Goal: Task Accomplishment & Management: Use online tool/utility

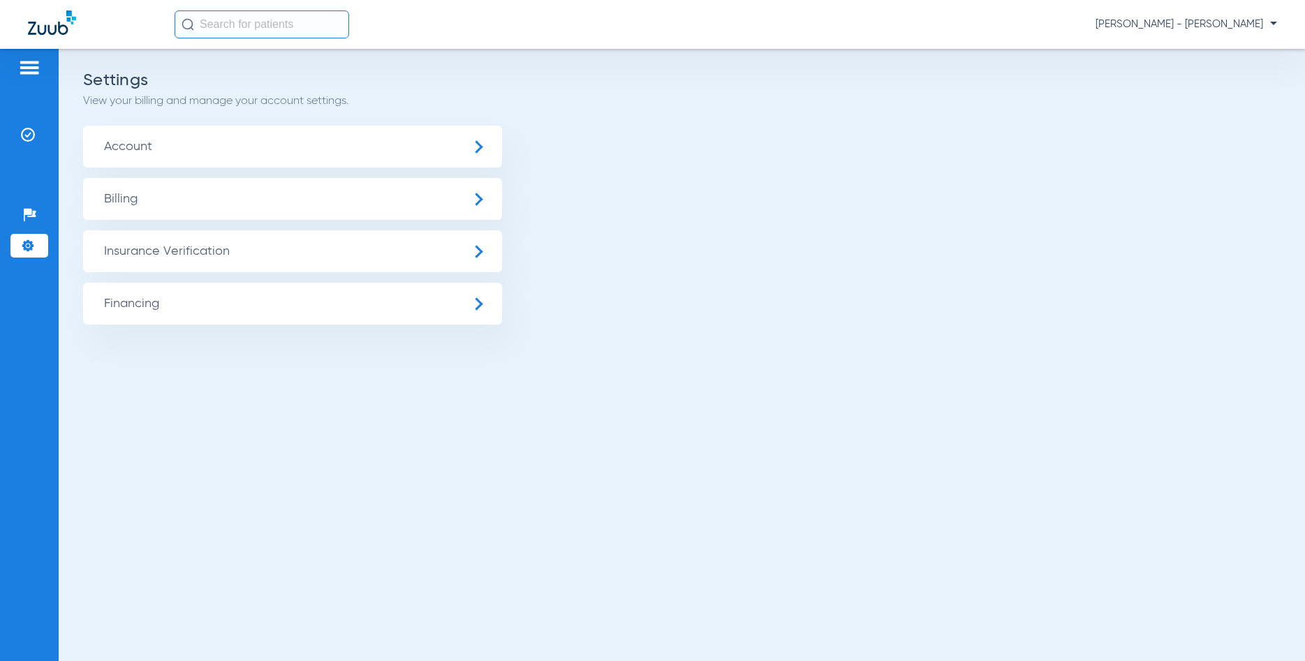
click at [39, 70] on img at bounding box center [29, 67] width 22 height 17
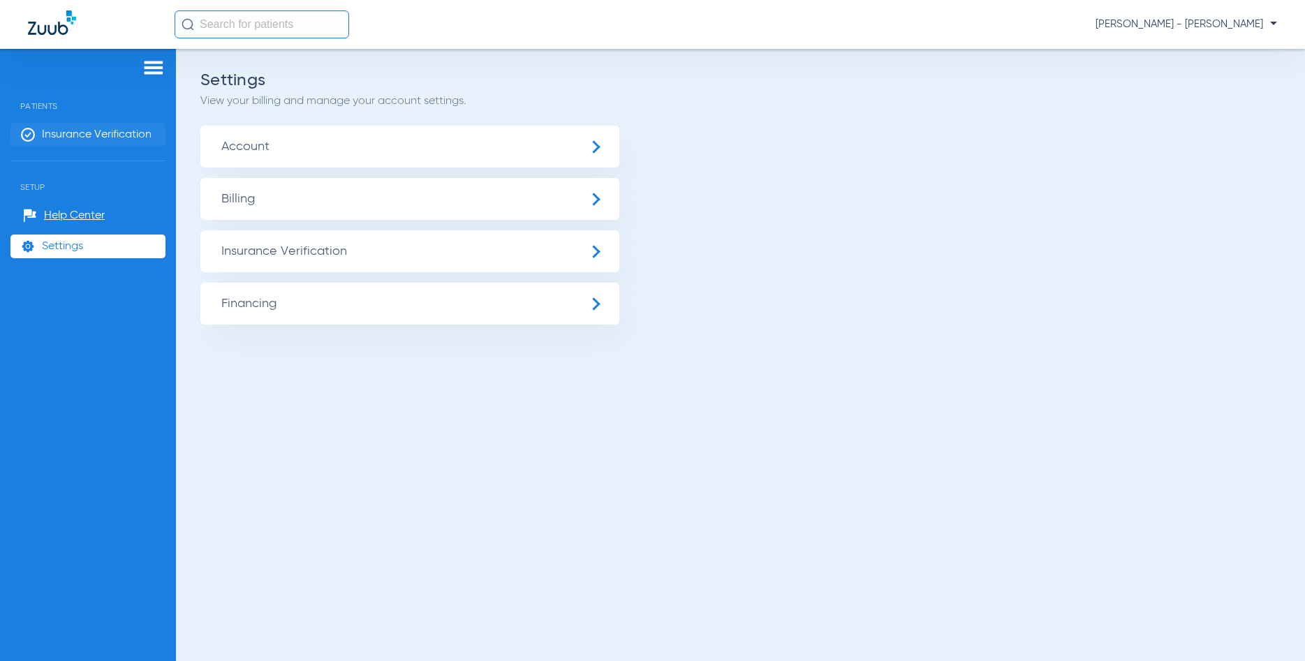
click at [97, 136] on span "Insurance Verification" at bounding box center [97, 135] width 110 height 14
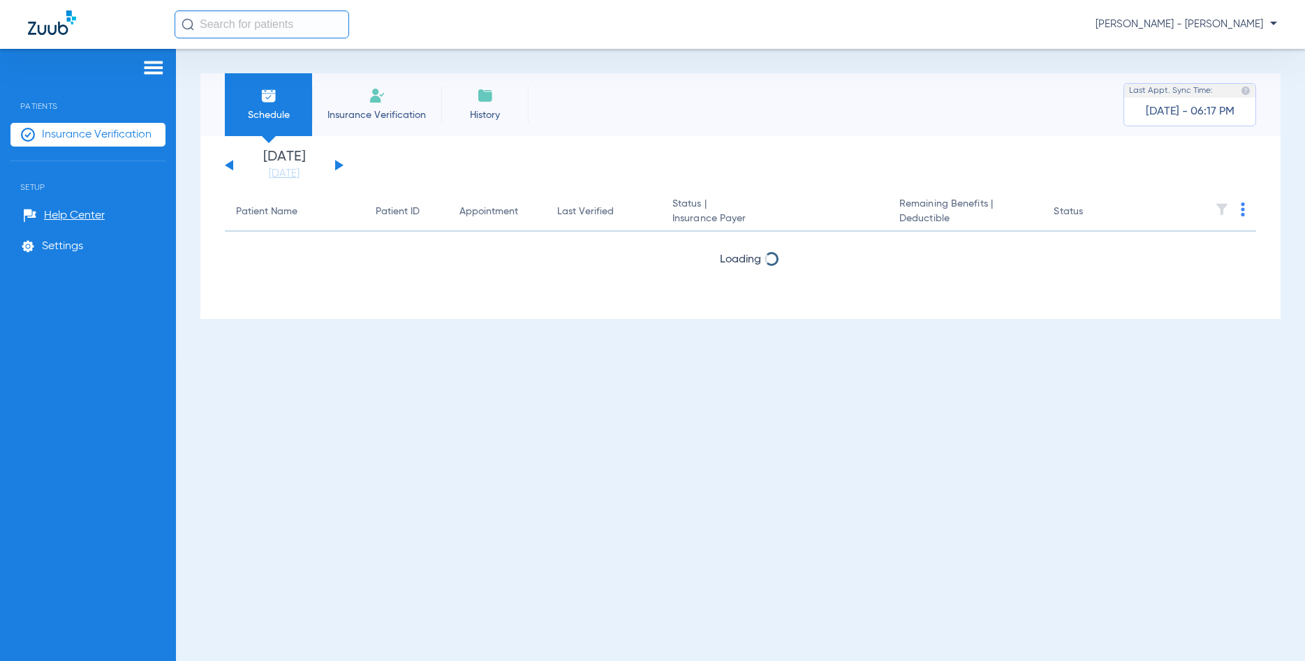
click at [228, 165] on button at bounding box center [229, 165] width 8 height 10
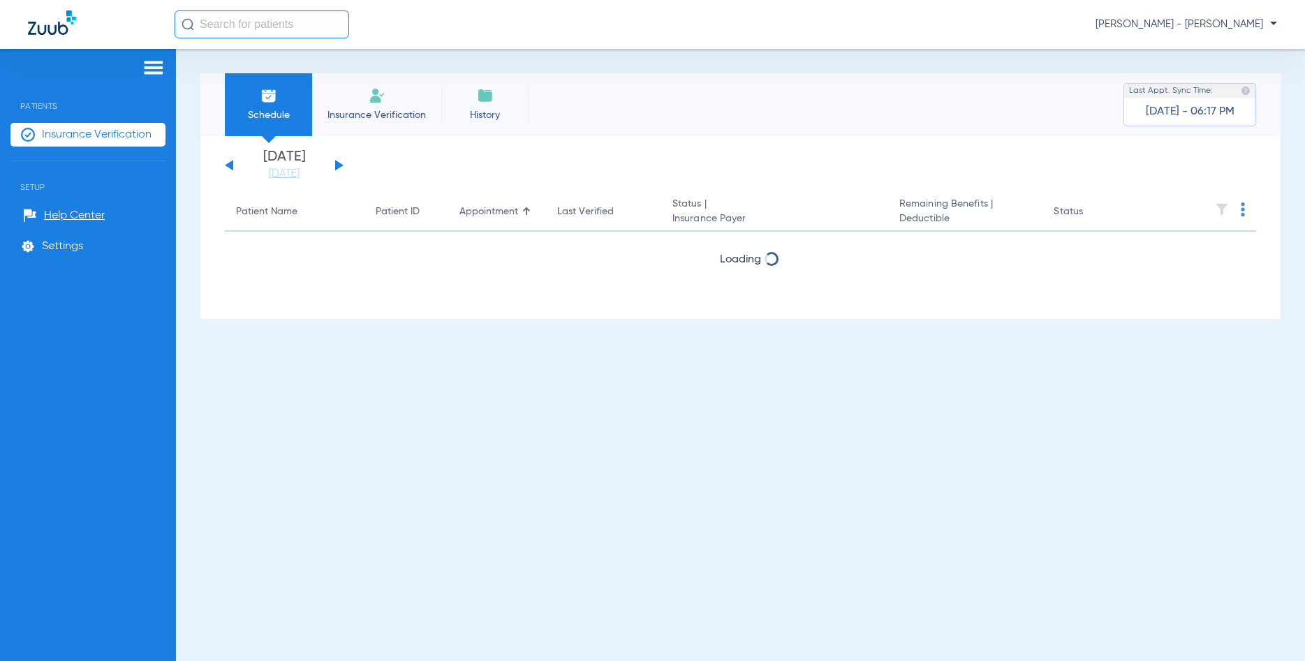
click at [228, 165] on button at bounding box center [229, 165] width 8 height 10
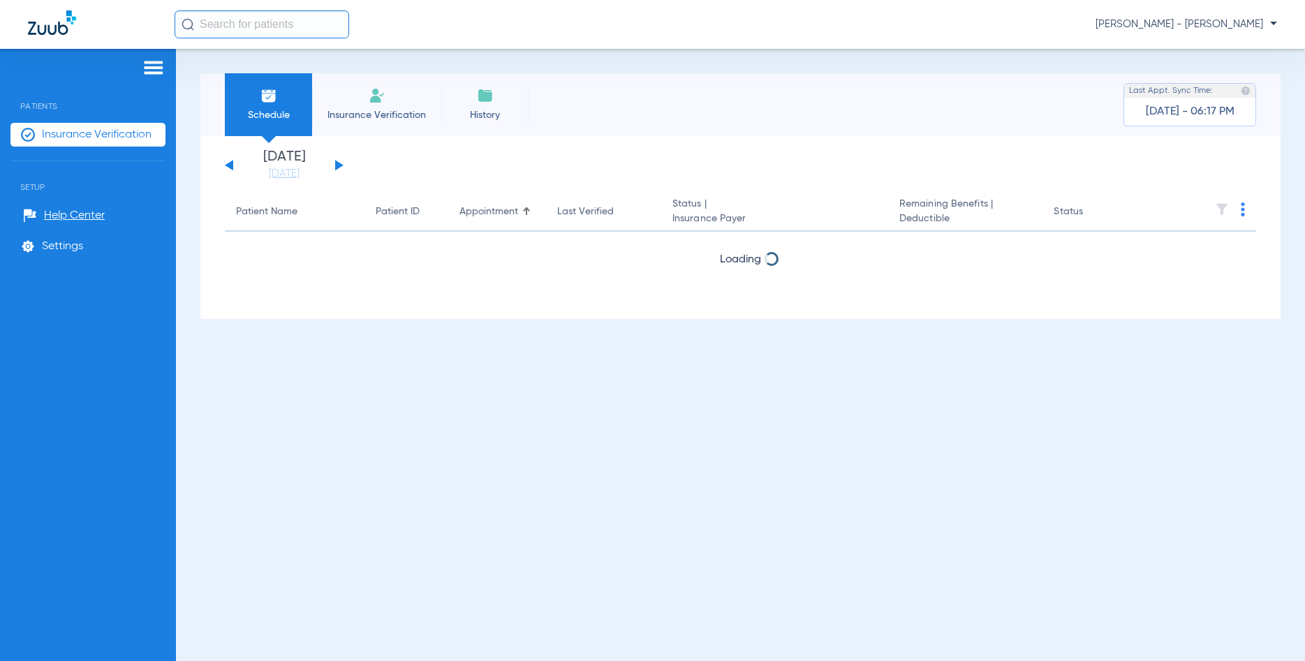
click at [228, 165] on button at bounding box center [229, 165] width 8 height 10
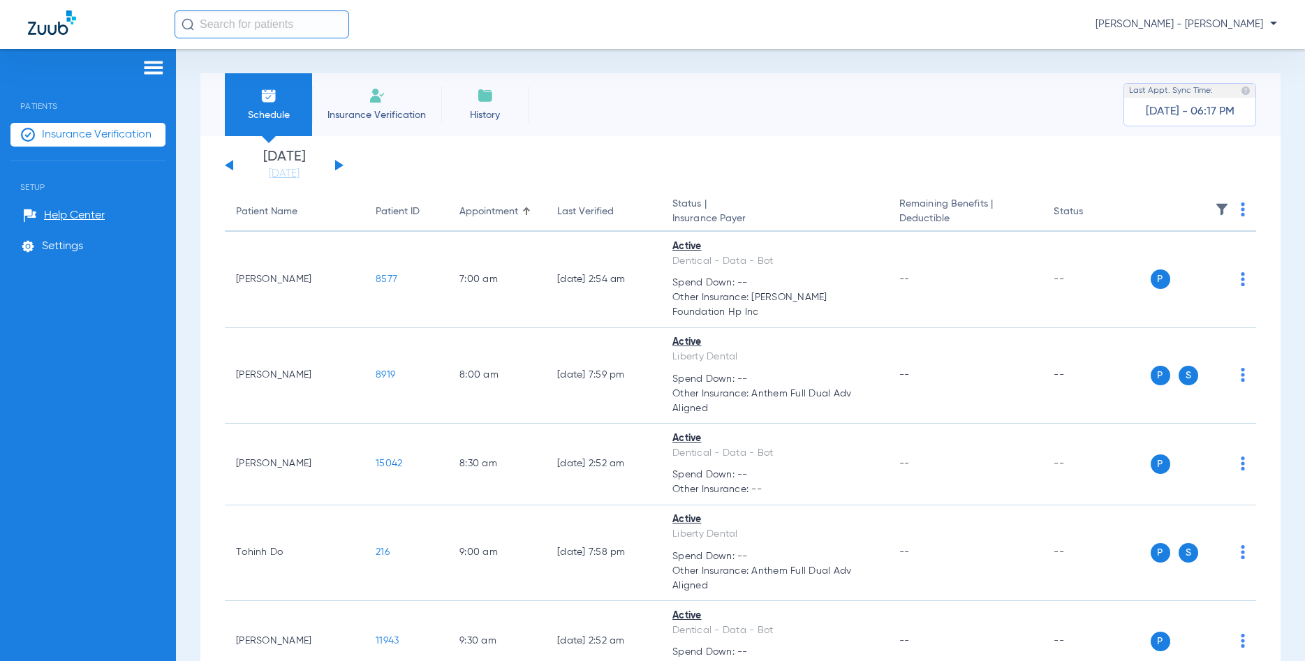
click at [337, 162] on button at bounding box center [339, 165] width 8 height 10
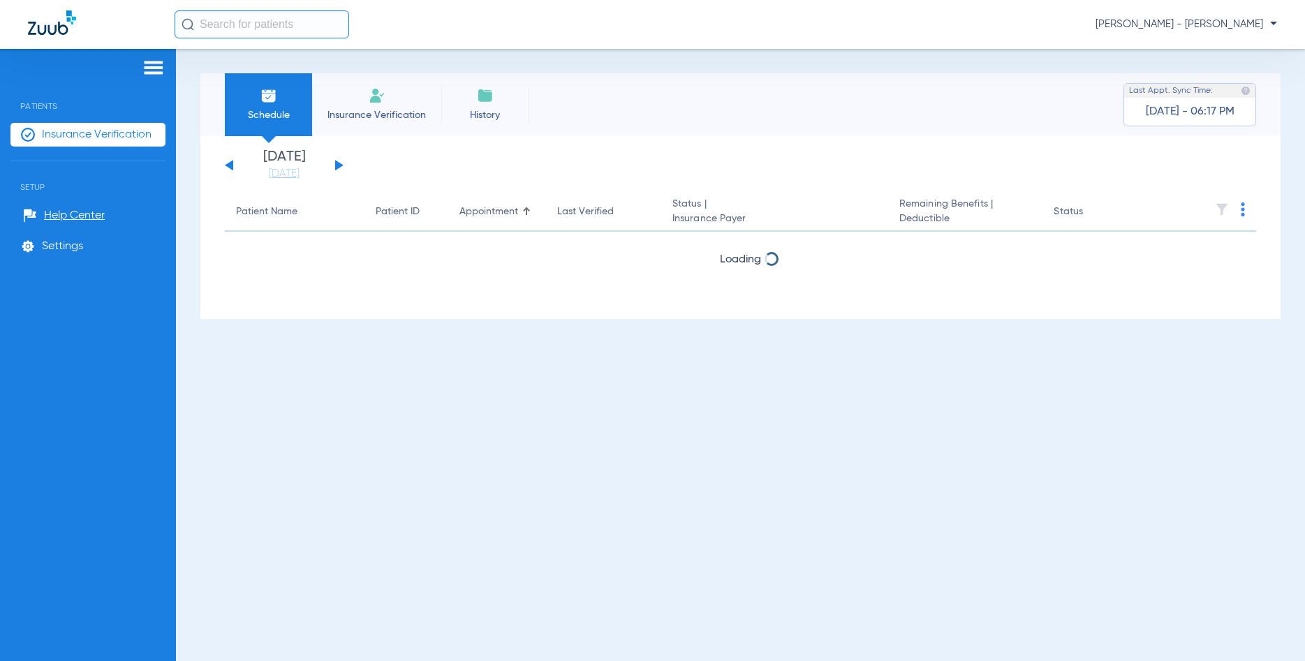
click at [337, 162] on button at bounding box center [339, 165] width 8 height 10
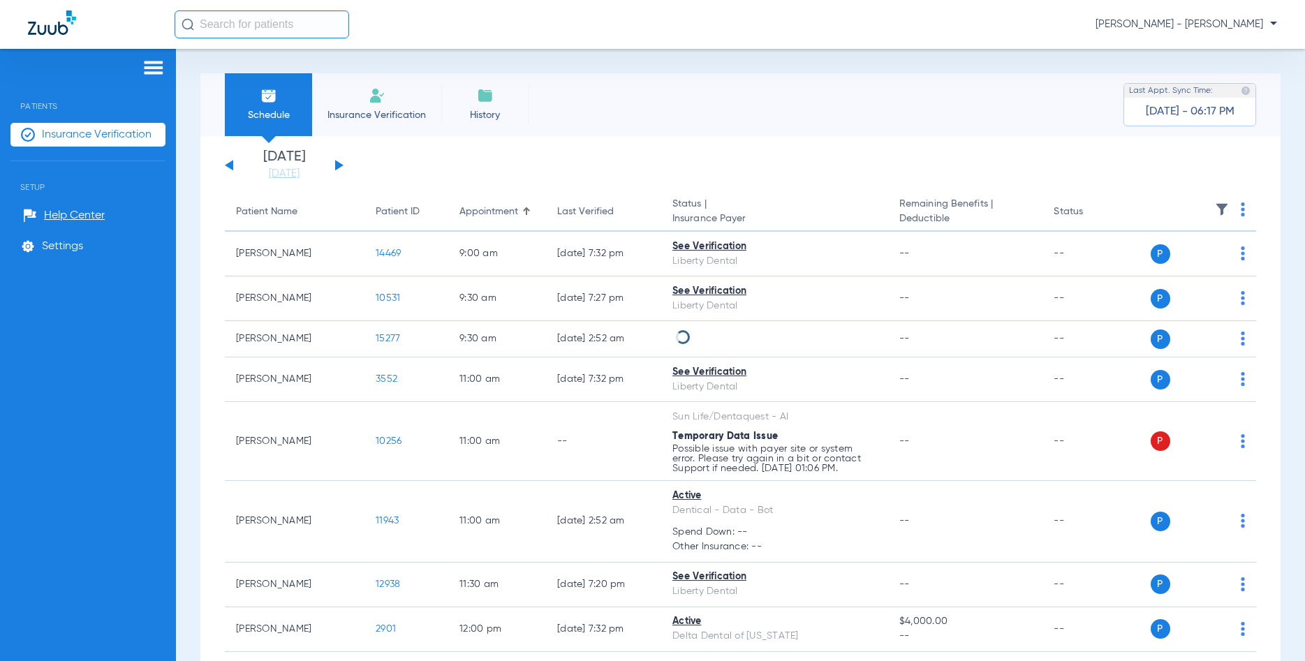
click at [231, 164] on div "Monday 06-09-2025 Tuesday 06-10-2025 Wednesday 06-11-2025 Thursday 06-12-2025 F…" at bounding box center [284, 165] width 119 height 31
click at [228, 164] on div "Monday 06-09-2025 Tuesday 06-10-2025 Wednesday 06-11-2025 Thursday 06-12-2025 F…" at bounding box center [284, 165] width 119 height 31
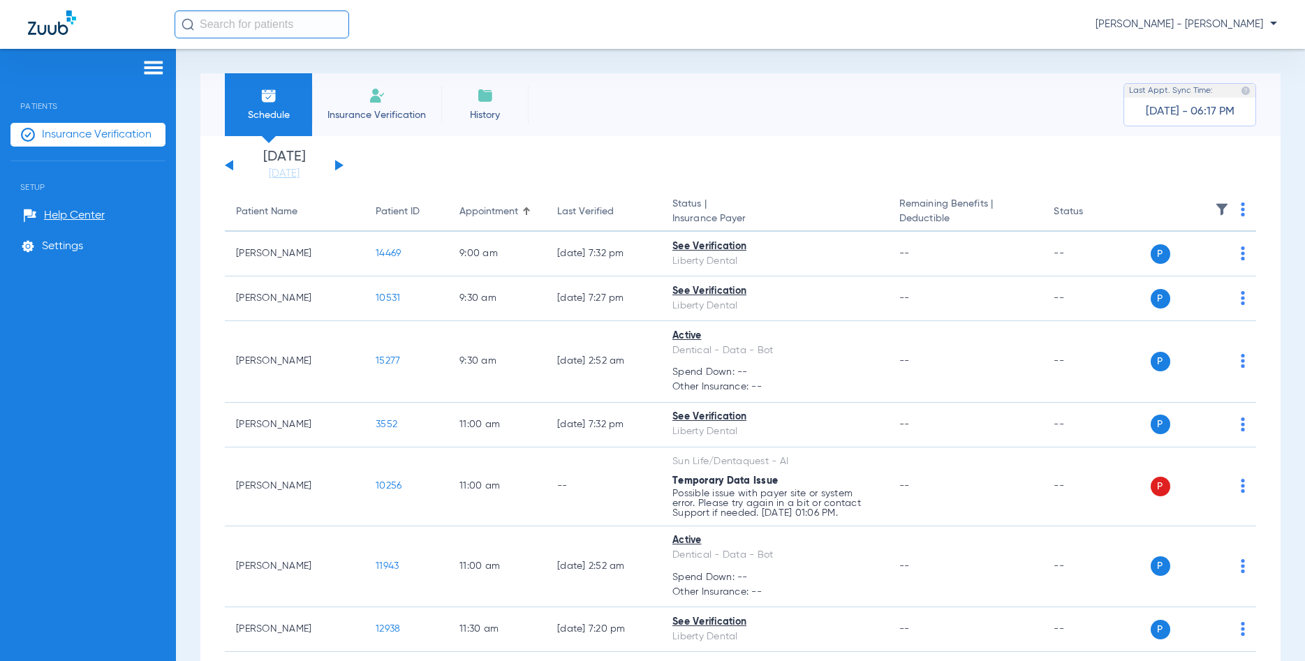
click at [228, 165] on button at bounding box center [229, 165] width 8 height 10
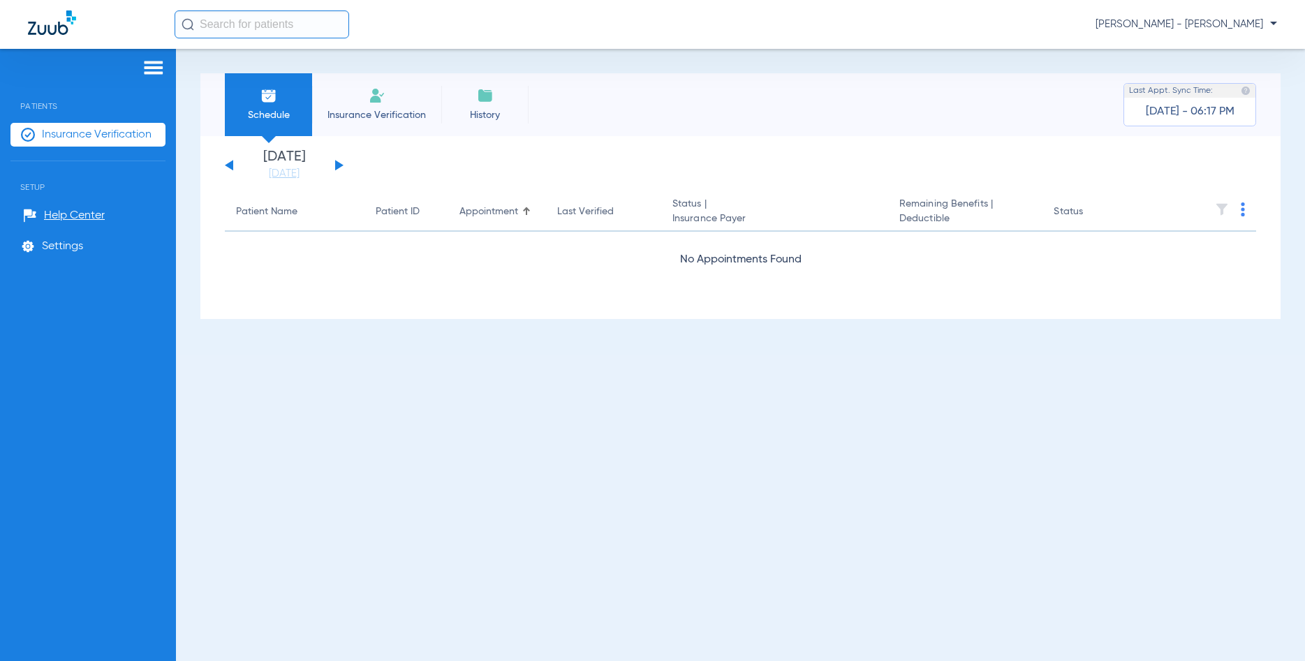
click at [230, 165] on button at bounding box center [229, 165] width 8 height 10
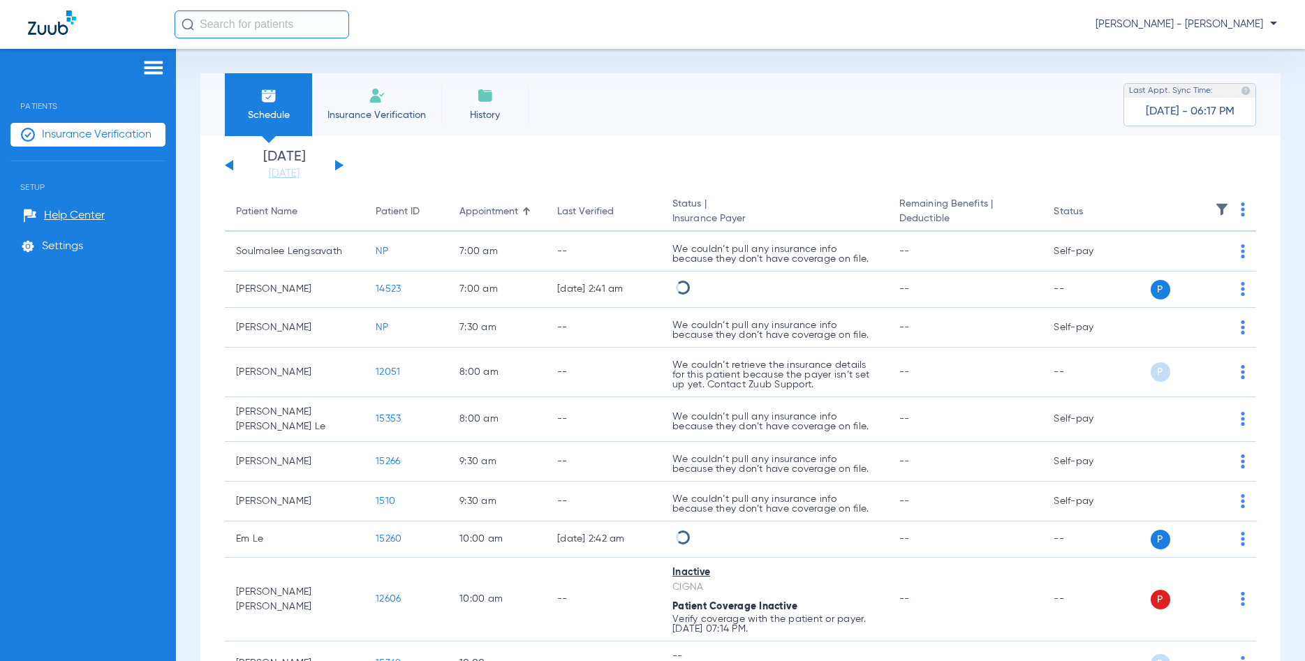
click at [336, 165] on button at bounding box center [339, 165] width 8 height 10
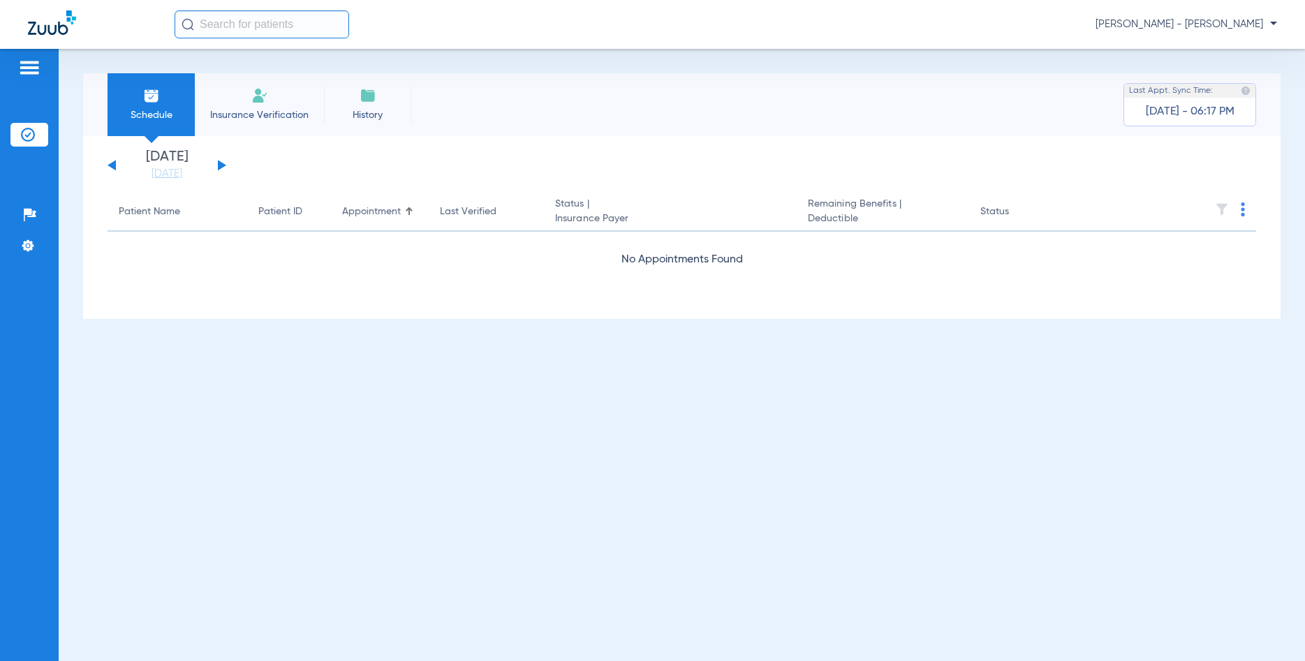
click at [277, 323] on div "Schedule Insurance Verification History Last Appt. Sync Time: [DATE] - 06:17 PM…" at bounding box center [682, 355] width 1246 height 612
click at [1241, 209] on img at bounding box center [1243, 209] width 4 height 14
click at [1211, 265] on span "Verify All" at bounding box center [1191, 265] width 84 height 10
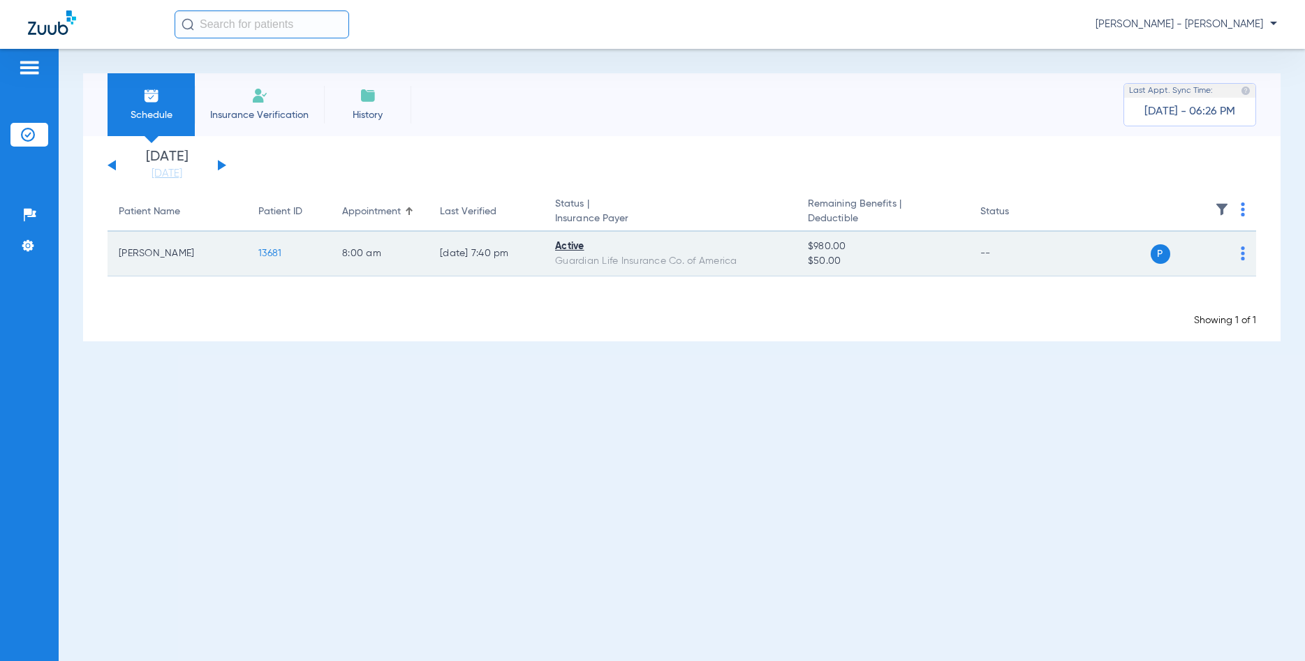
click at [1243, 256] on img at bounding box center [1243, 253] width 4 height 14
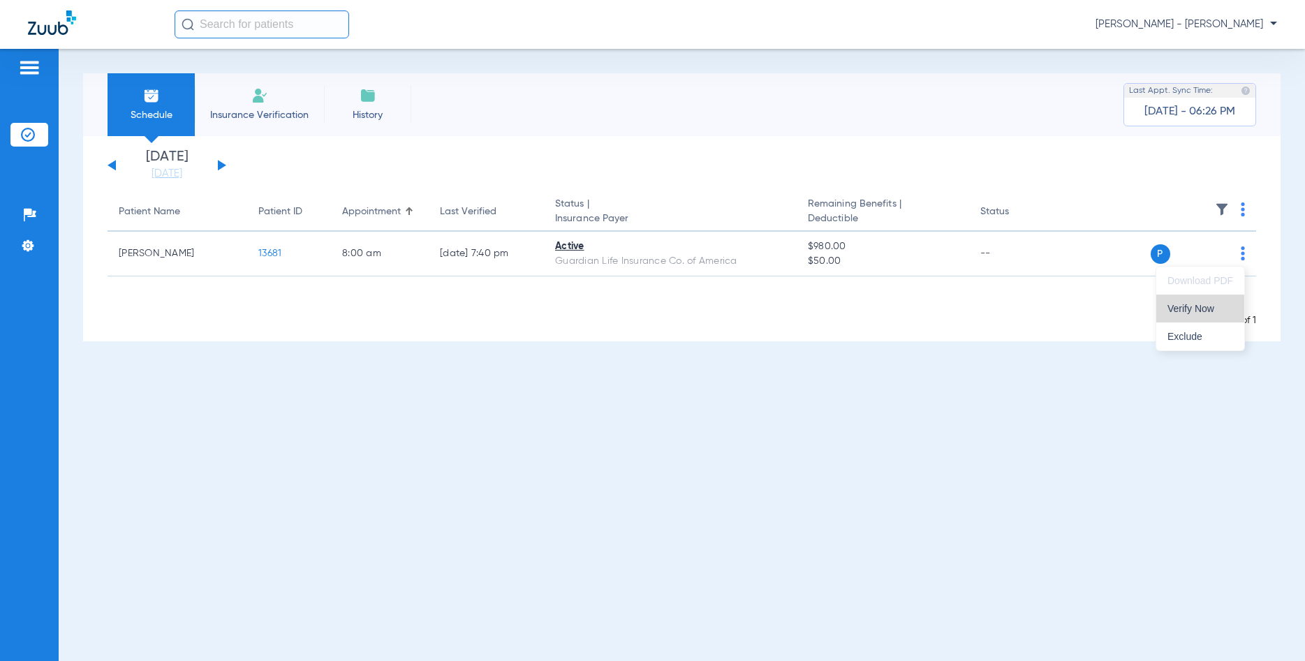
click at [1188, 311] on span "Verify Now" at bounding box center [1200, 309] width 66 height 10
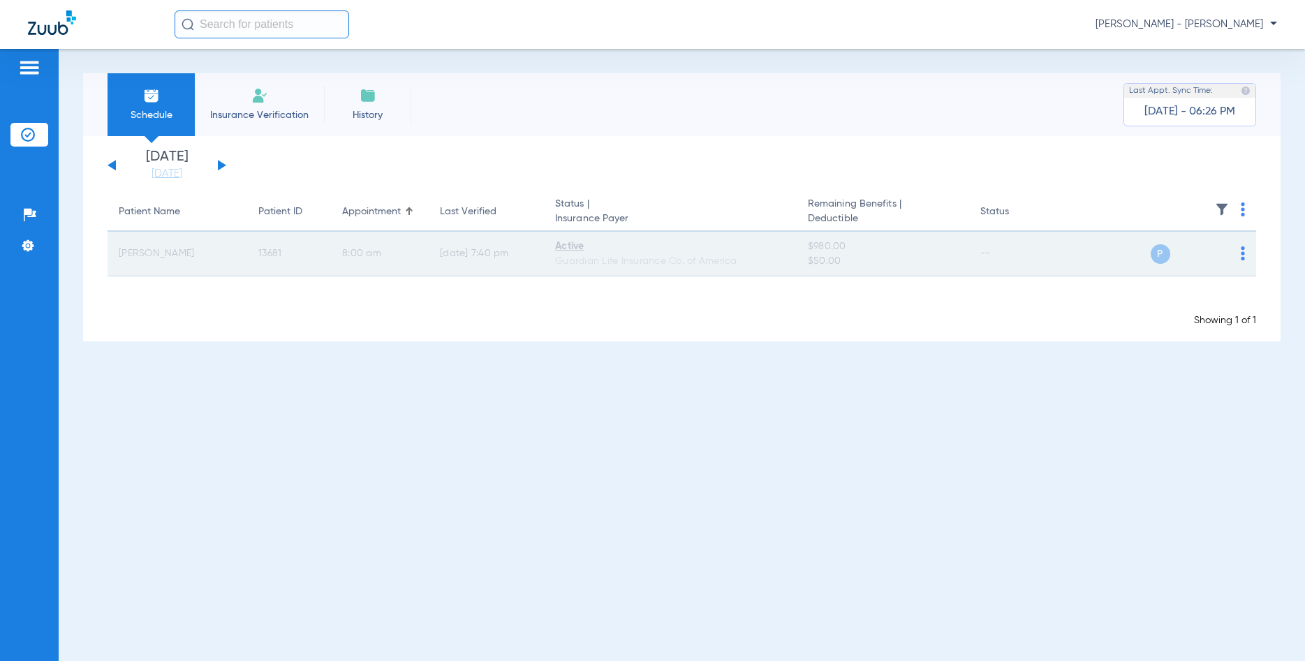
click at [276, 251] on span "13681" at bounding box center [269, 254] width 23 height 10
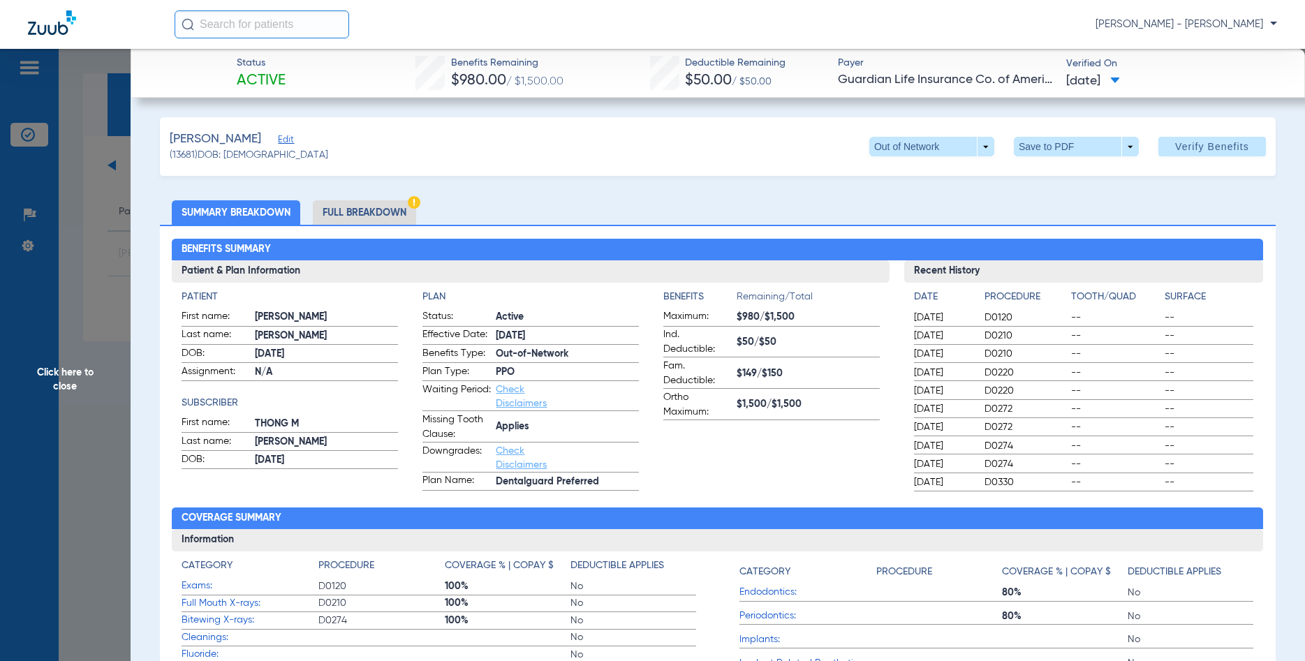
click at [1120, 78] on span at bounding box center [1115, 81] width 10 height 8
click at [1247, 103] on div at bounding box center [652, 330] width 1305 height 661
click at [1183, 147] on span "Verify Benefits" at bounding box center [1212, 146] width 74 height 11
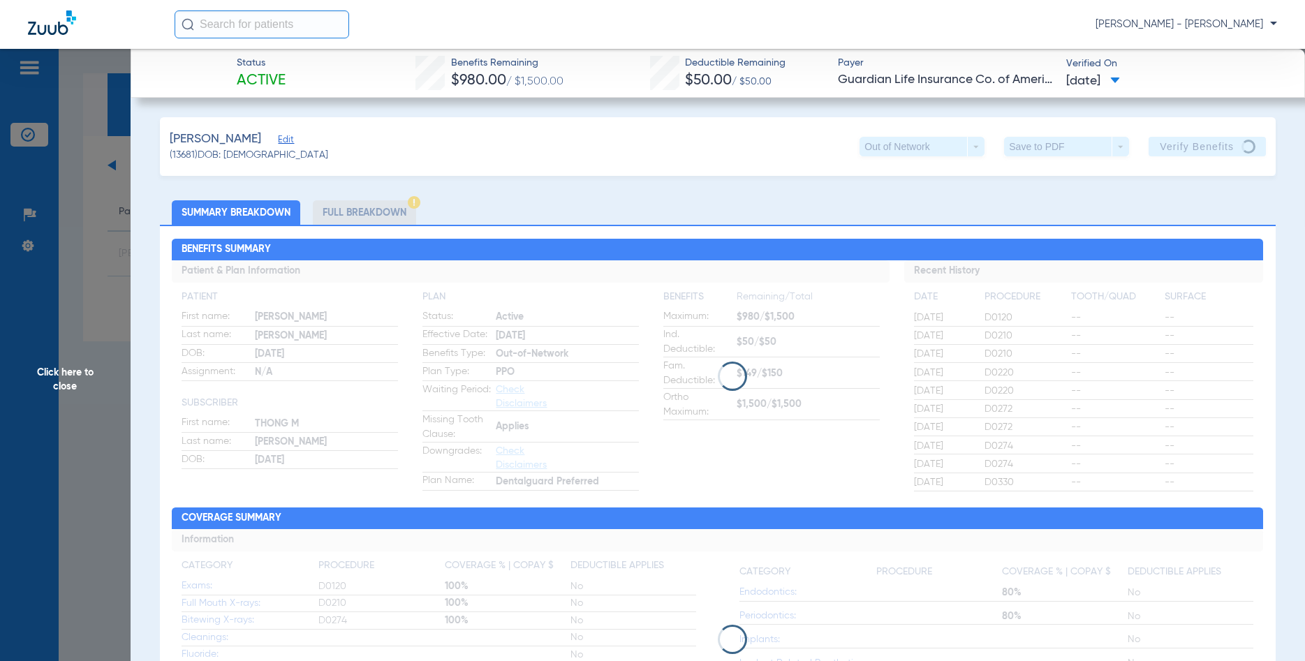
click at [50, 381] on span "Click here to close" at bounding box center [65, 379] width 131 height 661
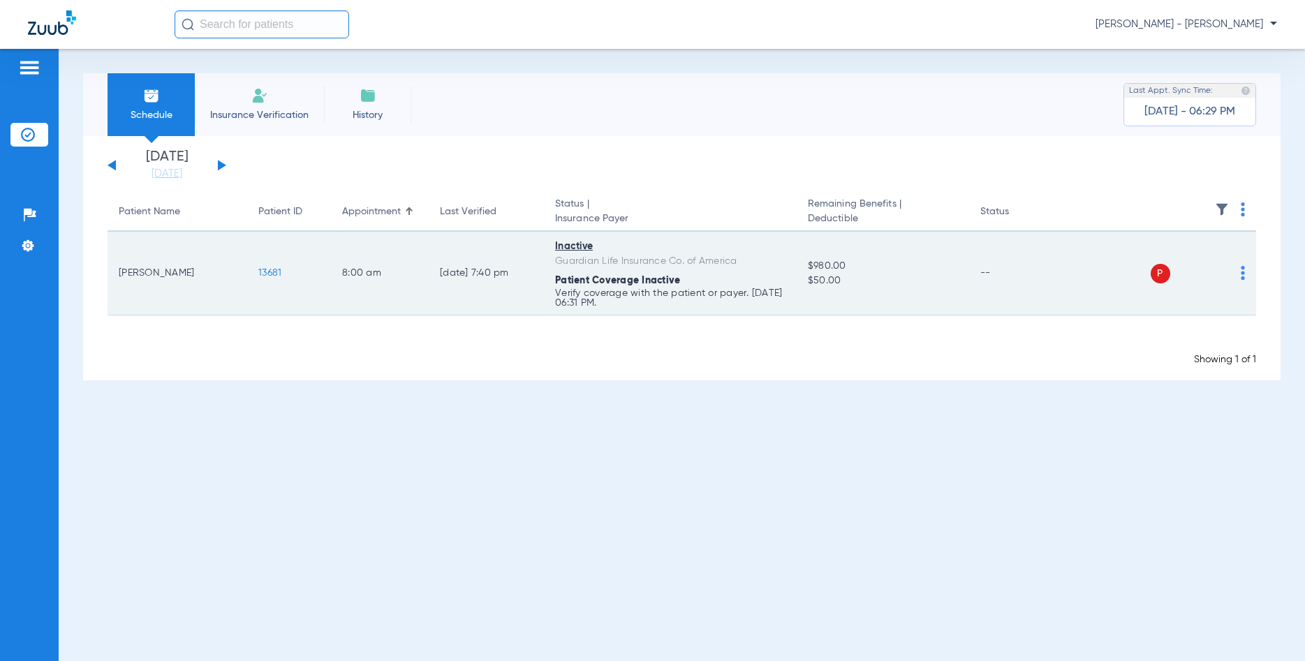
click at [274, 276] on span "13681" at bounding box center [269, 273] width 23 height 10
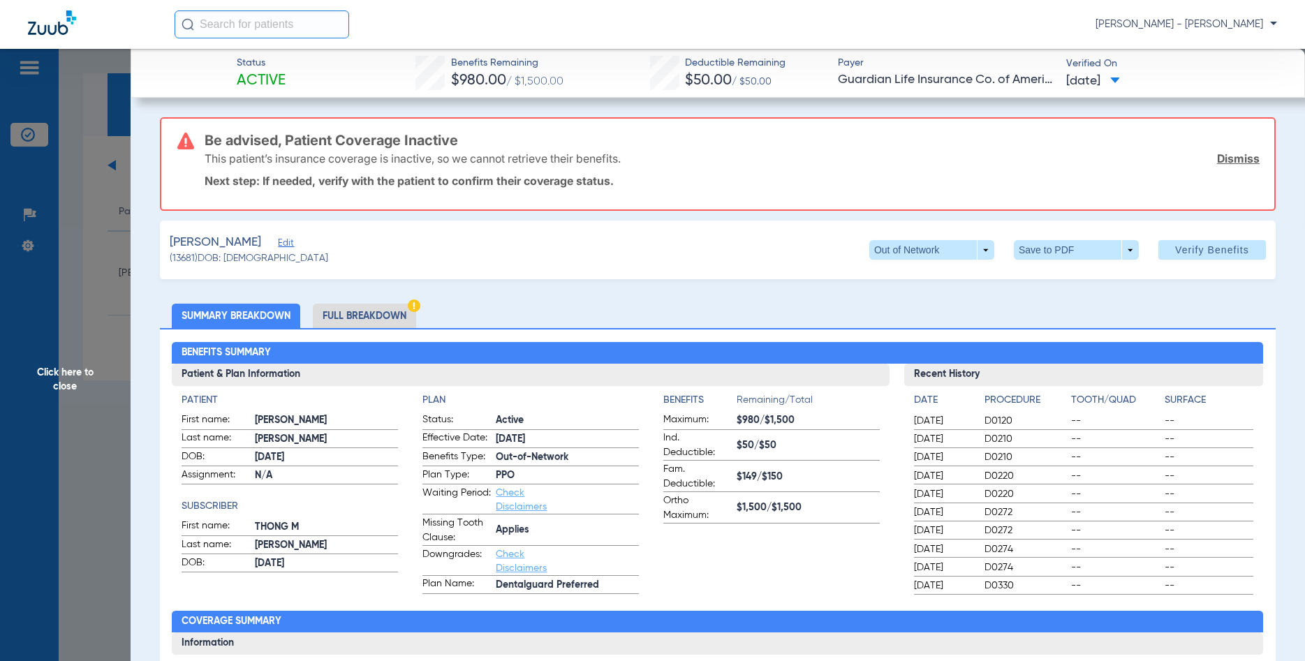
click at [1120, 77] on span "07/26/2025" at bounding box center [1093, 81] width 54 height 17
click at [917, 147] on div at bounding box center [652, 330] width 1305 height 661
click at [71, 382] on span "Click here to close" at bounding box center [65, 379] width 131 height 661
